Goal: Information Seeking & Learning: Check status

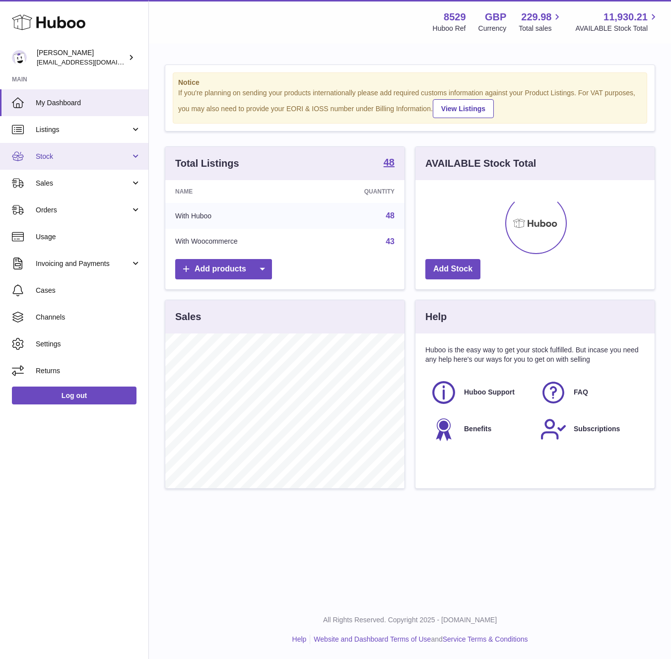
scroll to position [155, 239]
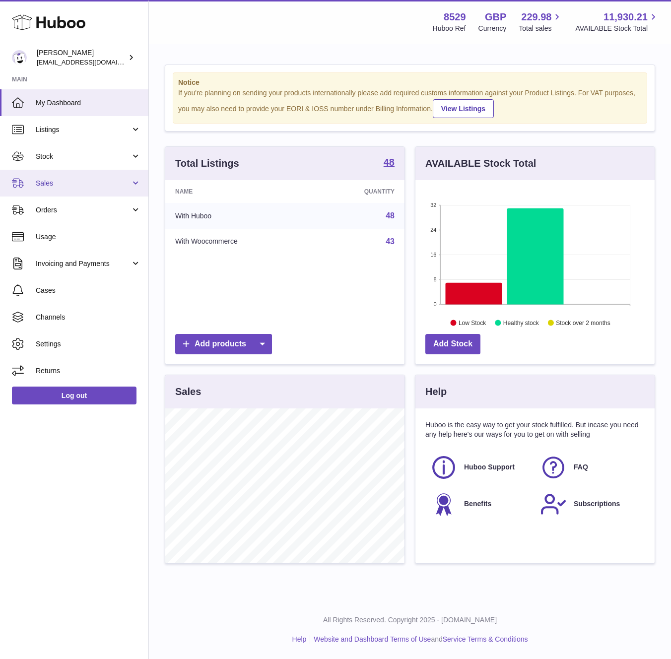
click at [74, 176] on link "Sales" at bounding box center [74, 183] width 148 height 27
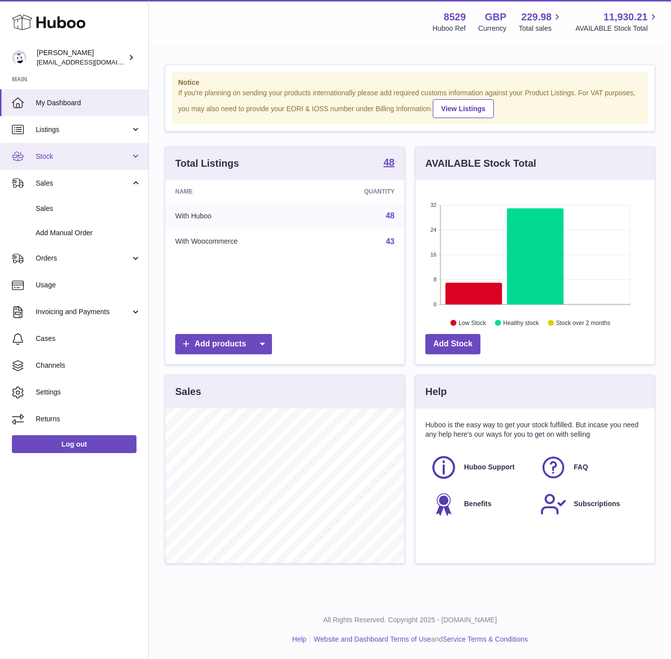
click at [58, 152] on span "Stock" at bounding box center [83, 156] width 95 height 9
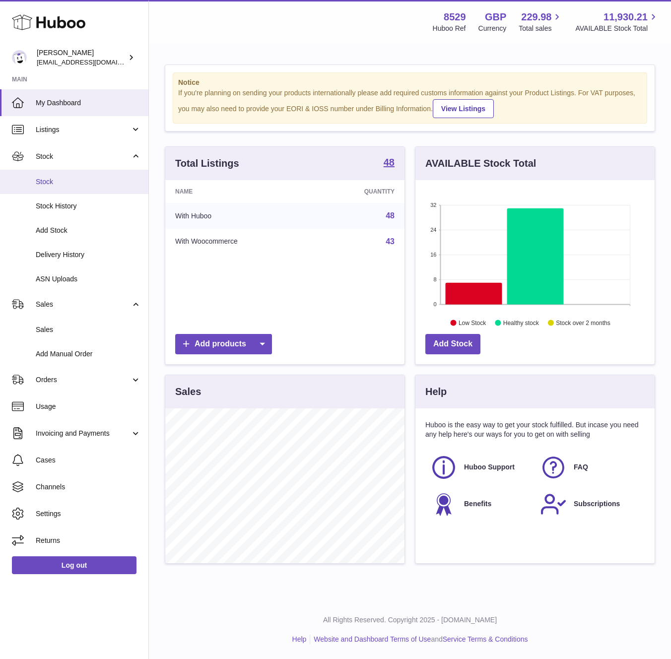
click at [63, 176] on link "Stock" at bounding box center [74, 182] width 148 height 24
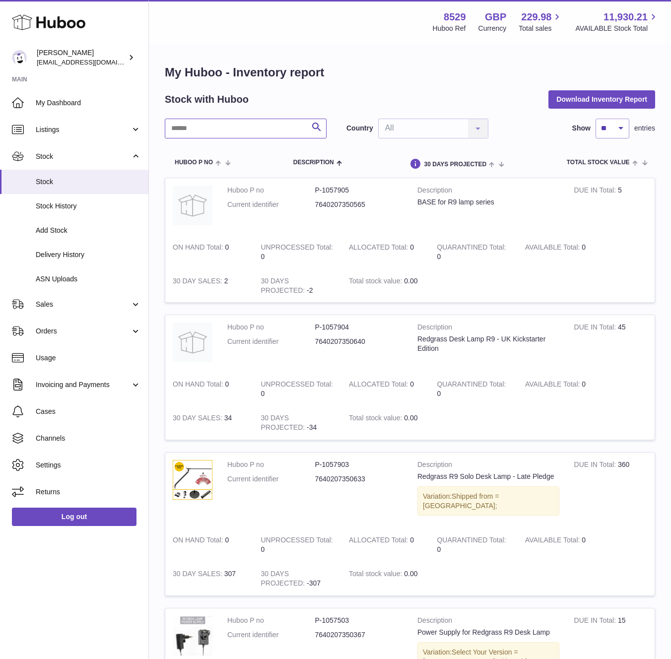
click at [239, 132] on input "text" at bounding box center [246, 129] width 162 height 20
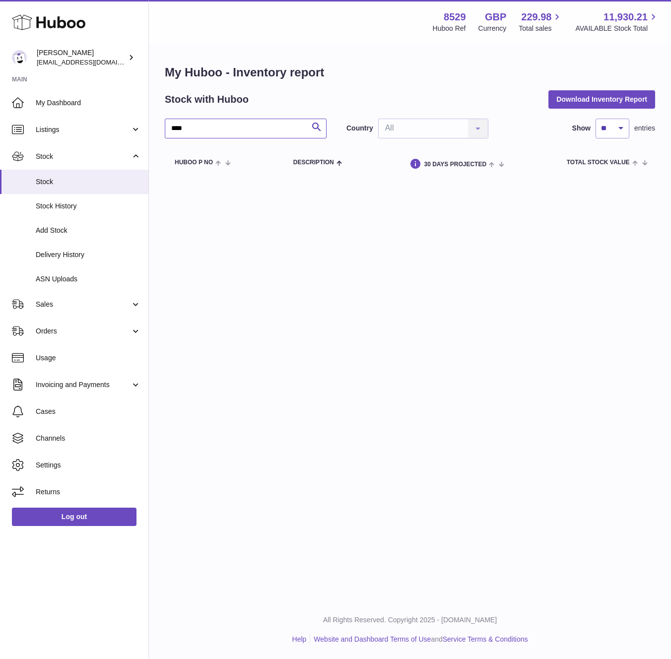
type input "****"
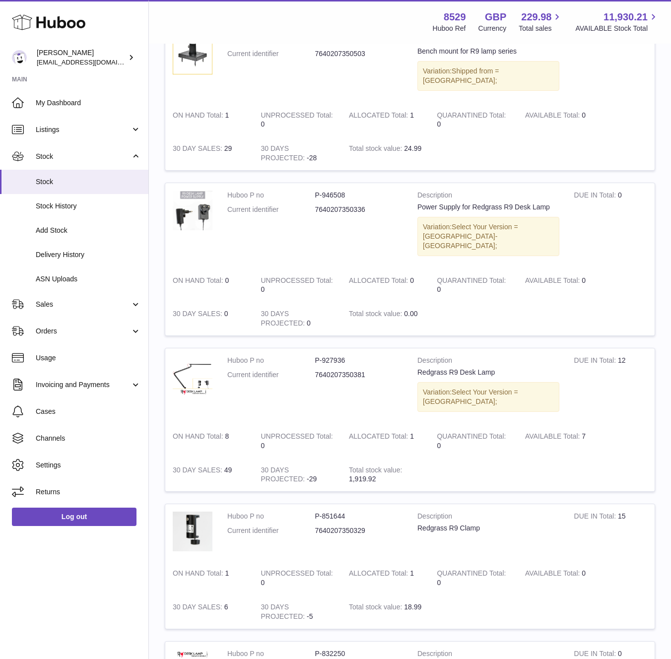
scroll to position [781, 0]
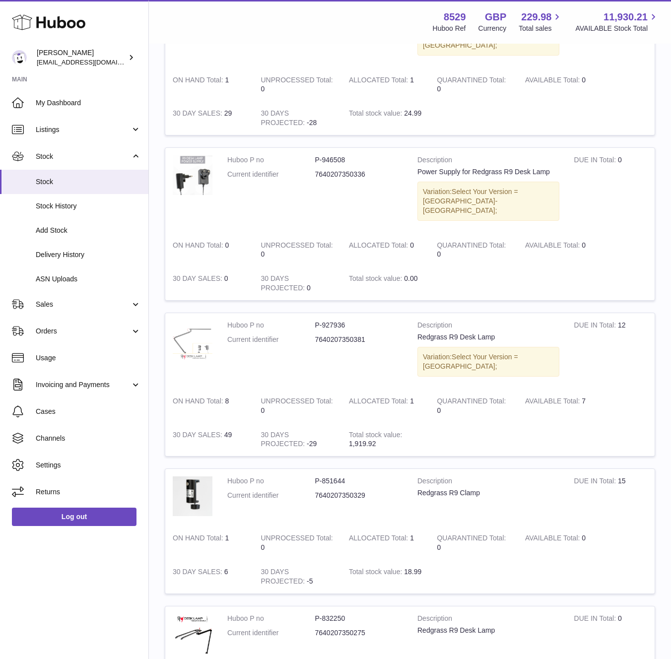
click at [188, 320] on img at bounding box center [193, 340] width 40 height 40
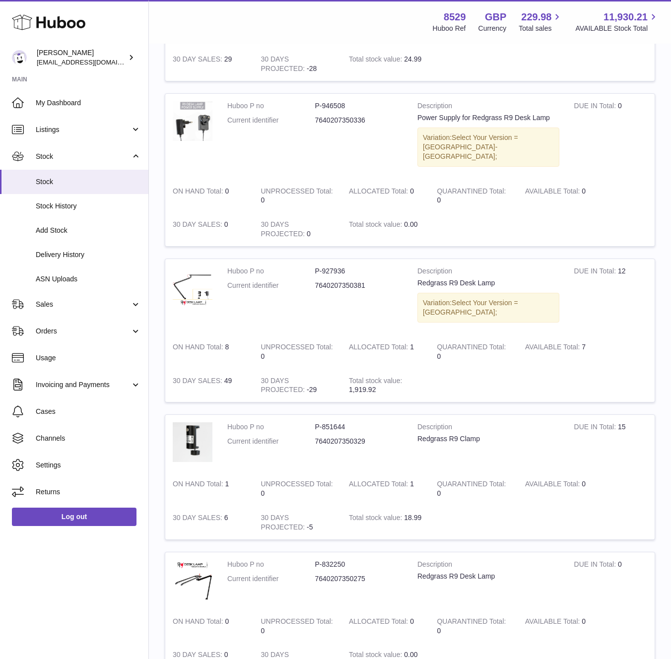
scroll to position [836, 0]
click at [341, 280] on dd "7640207350381" at bounding box center [359, 284] width 88 height 9
click at [582, 334] on td "AVAILABLE Total 7" at bounding box center [561, 351] width 88 height 34
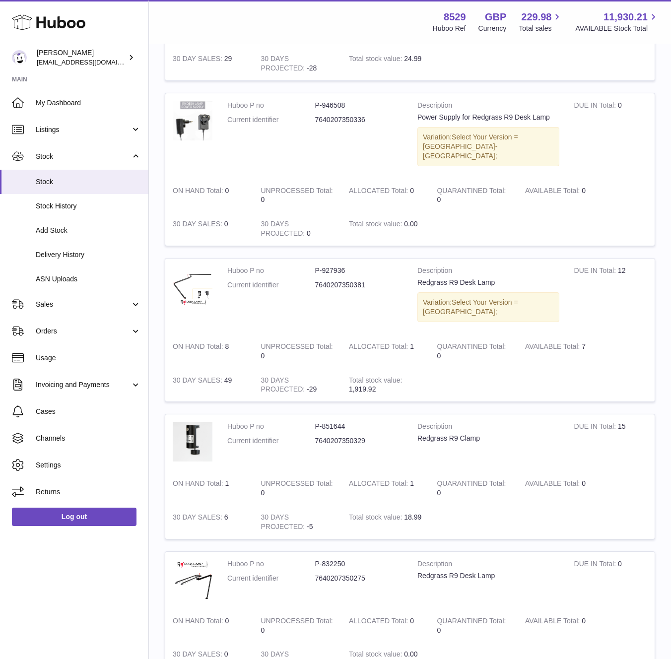
click at [621, 258] on td "DUE IN Total 12" at bounding box center [610, 296] width 88 height 76
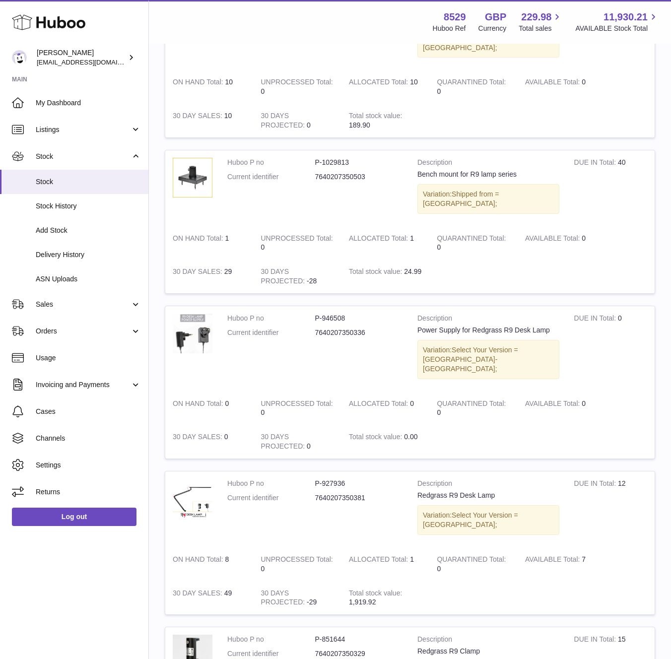
scroll to position [601, 0]
